Goal: Find contact information: Find contact information

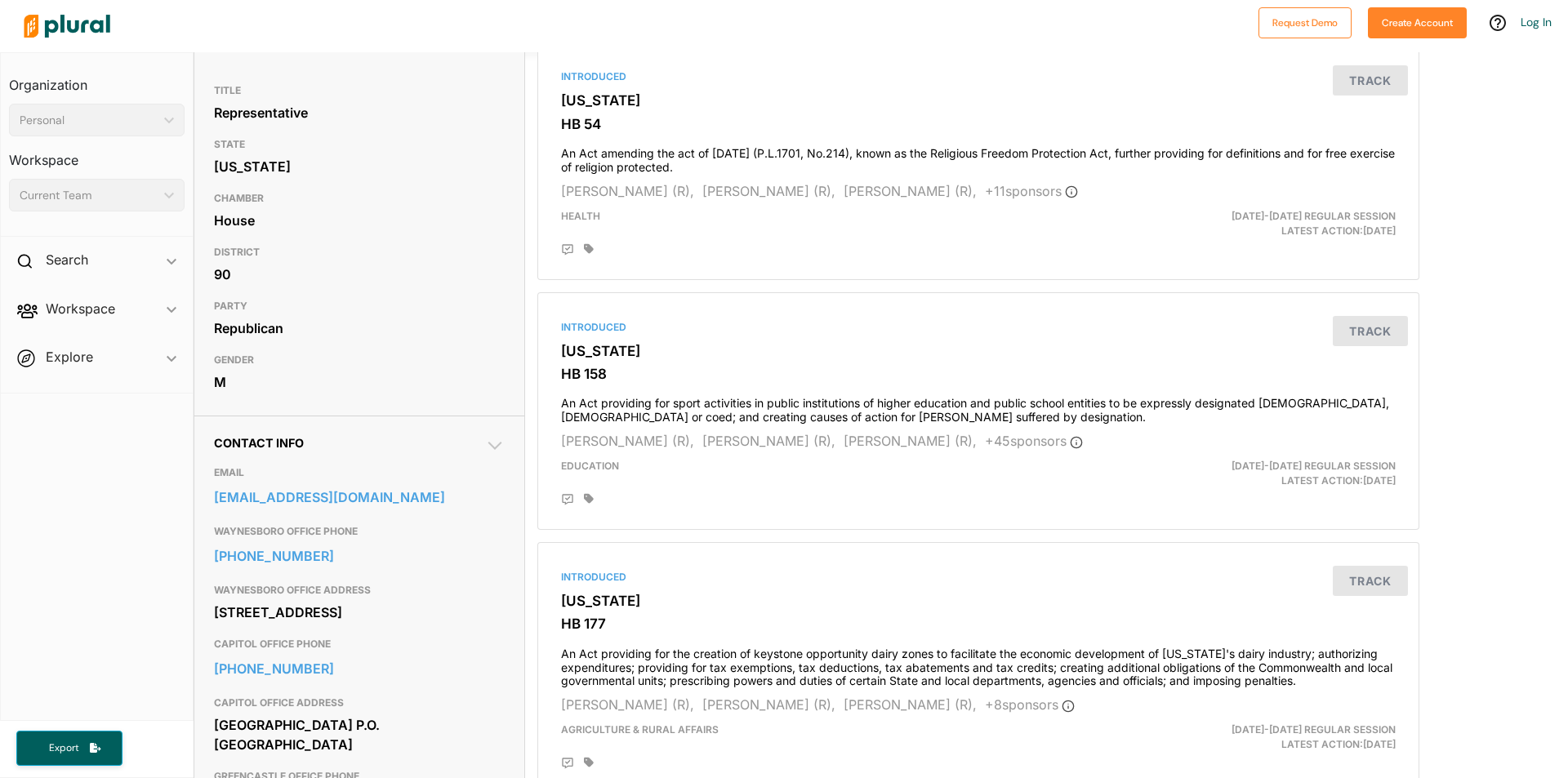
scroll to position [163, 0]
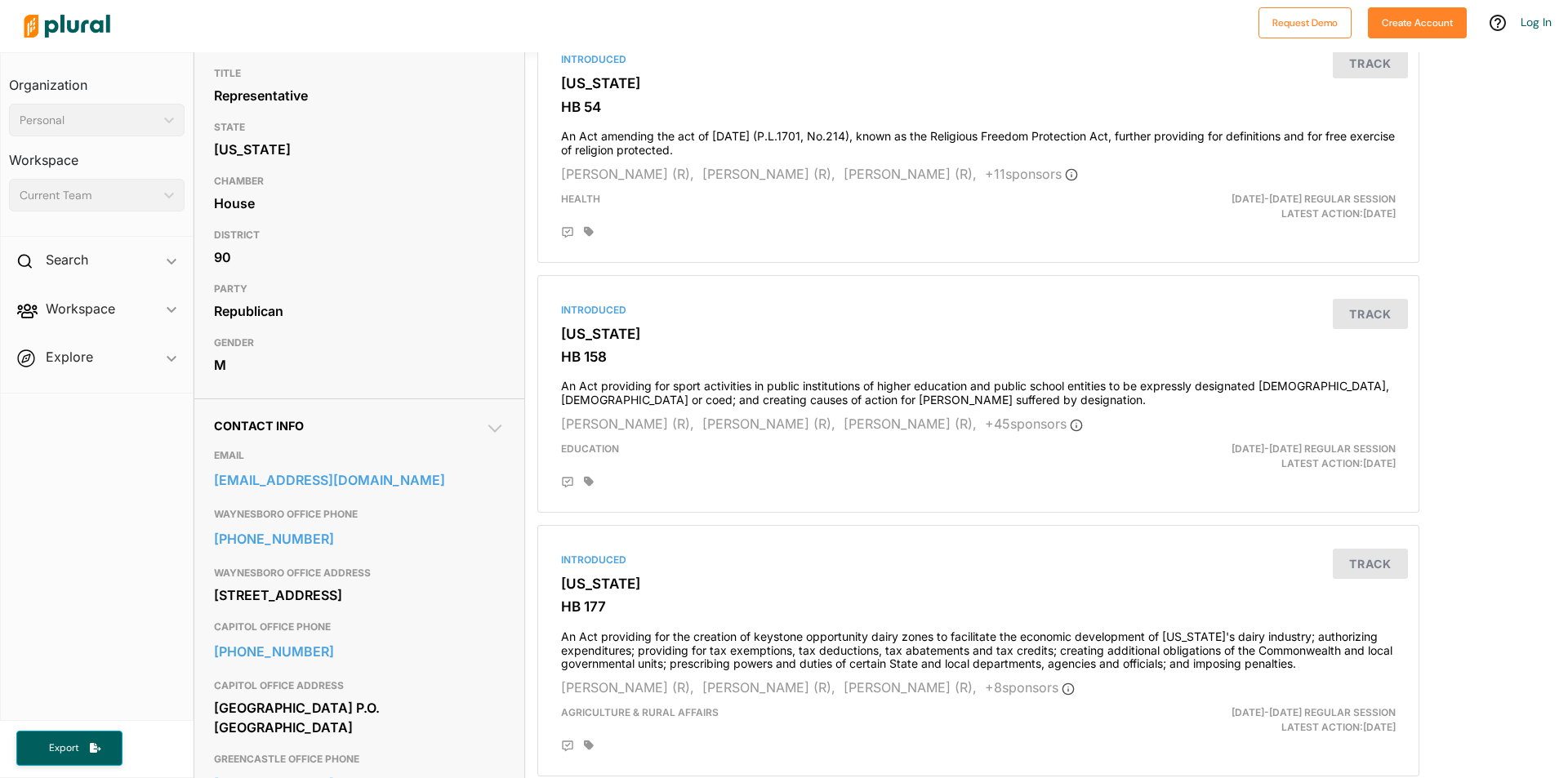
click at [204, 480] on div "Contact Info EMAIL [EMAIL_ADDRESS][DOMAIN_NAME] WAYNESBORO OFFICE PHONE [PHONE_…" at bounding box center [358, 681] width 330 height 565
drag, startPoint x: 211, startPoint y: 479, endPoint x: 409, endPoint y: 481, distance: 198.0
click at [409, 481] on div "Contact Info EMAIL [EMAIL_ADDRESS][DOMAIN_NAME] WAYNESBORO OFFICE PHONE [PHONE_…" at bounding box center [358, 681] width 330 height 565
copy link "[EMAIL_ADDRESS][DOMAIN_NAME]"
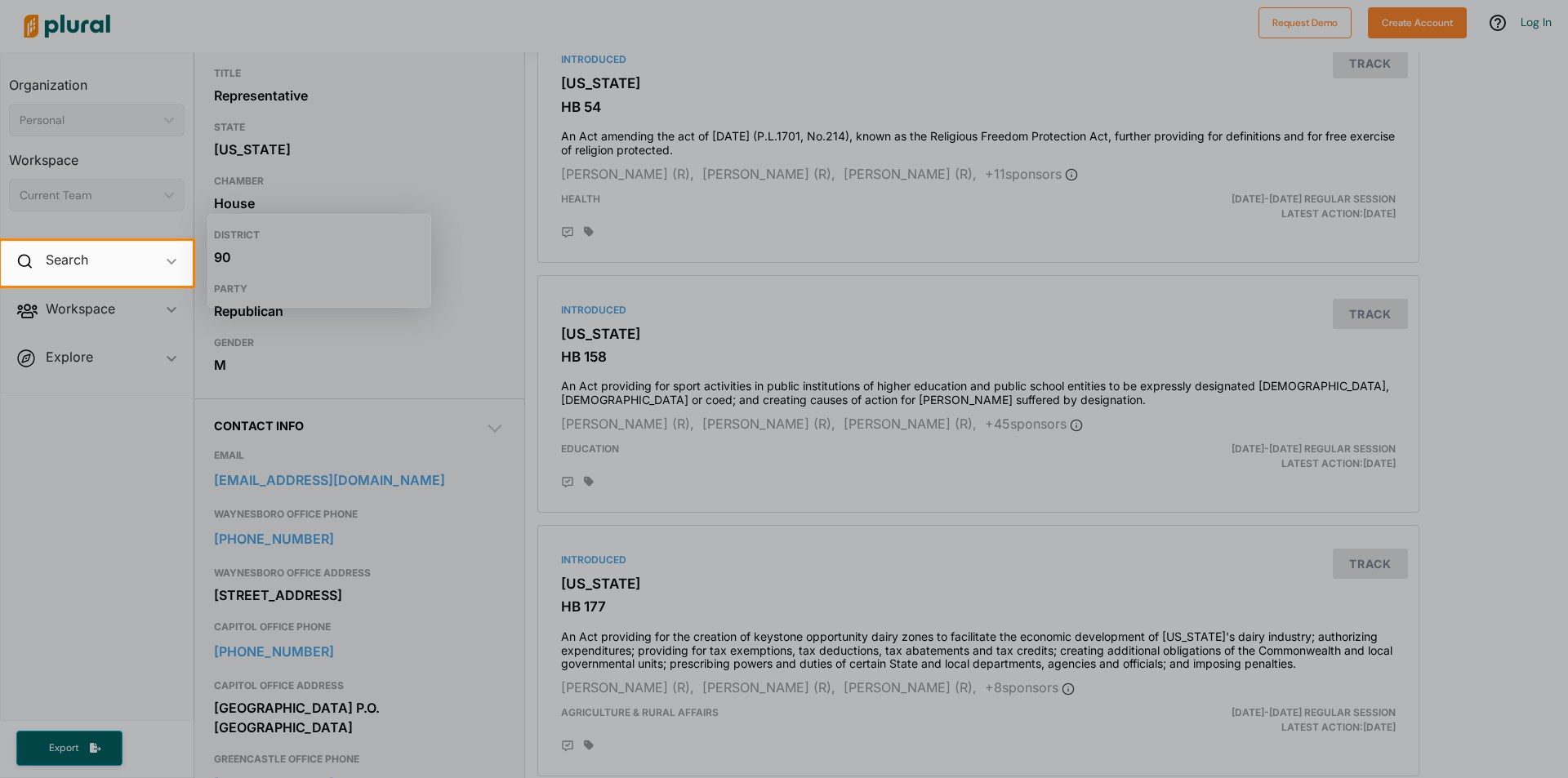
drag, startPoint x: 294, startPoint y: 480, endPoint x: 369, endPoint y: 538, distance: 94.8
click at [373, 540] on div at bounding box center [784, 532] width 1568 height 492
click at [259, 482] on div at bounding box center [784, 532] width 1568 height 492
drag, startPoint x: 419, startPoint y: 539, endPoint x: 398, endPoint y: 541, distance: 21.1
click at [414, 541] on div at bounding box center [784, 532] width 1568 height 492
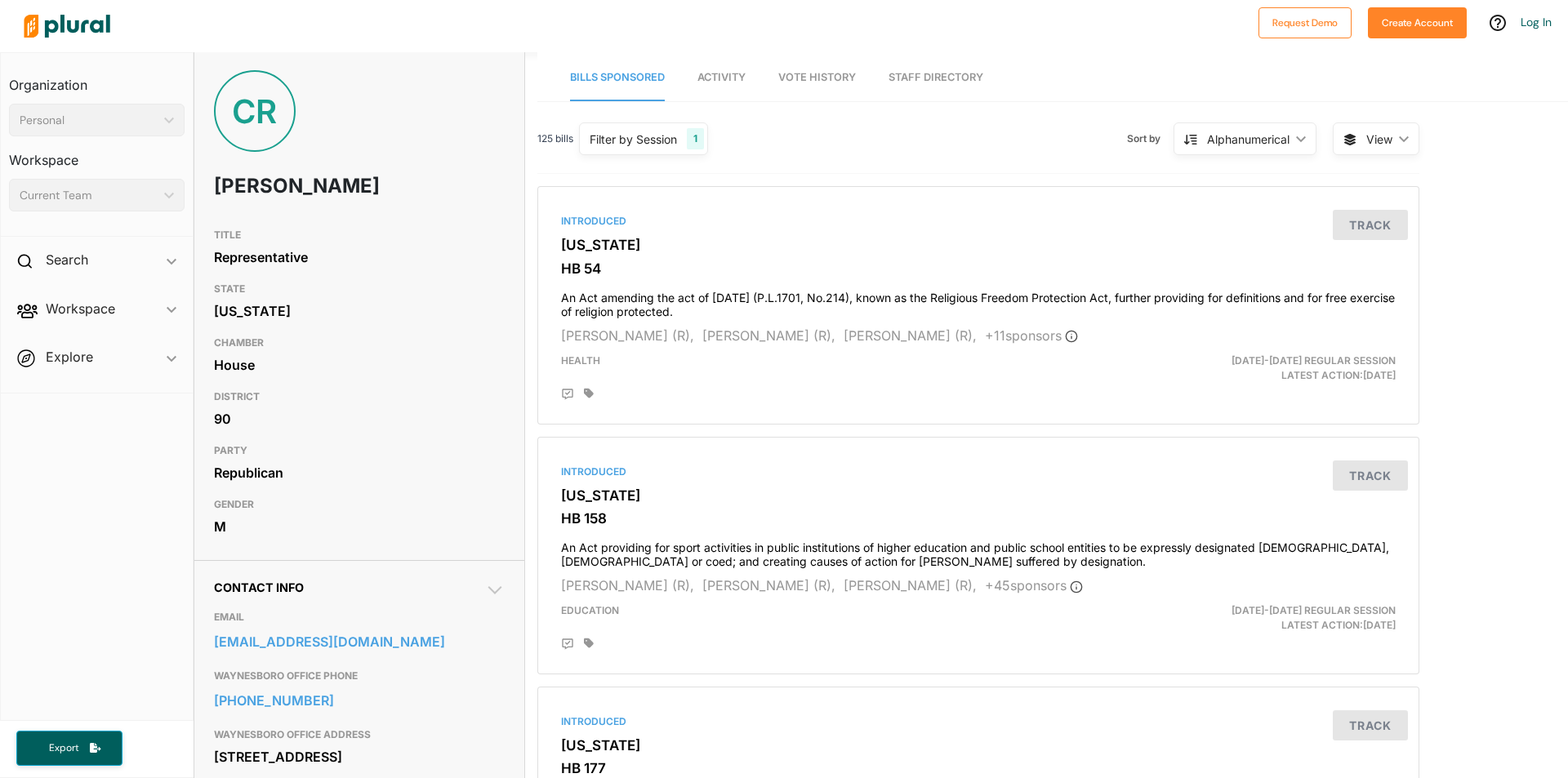
scroll to position [0, 0]
click at [166, 265] on span "ic_keyboard_arrow_down" at bounding box center [171, 263] width 10 height 25
click at [30, 259] on icon at bounding box center [25, 261] width 15 height 15
